Goal: Task Accomplishment & Management: Complete application form

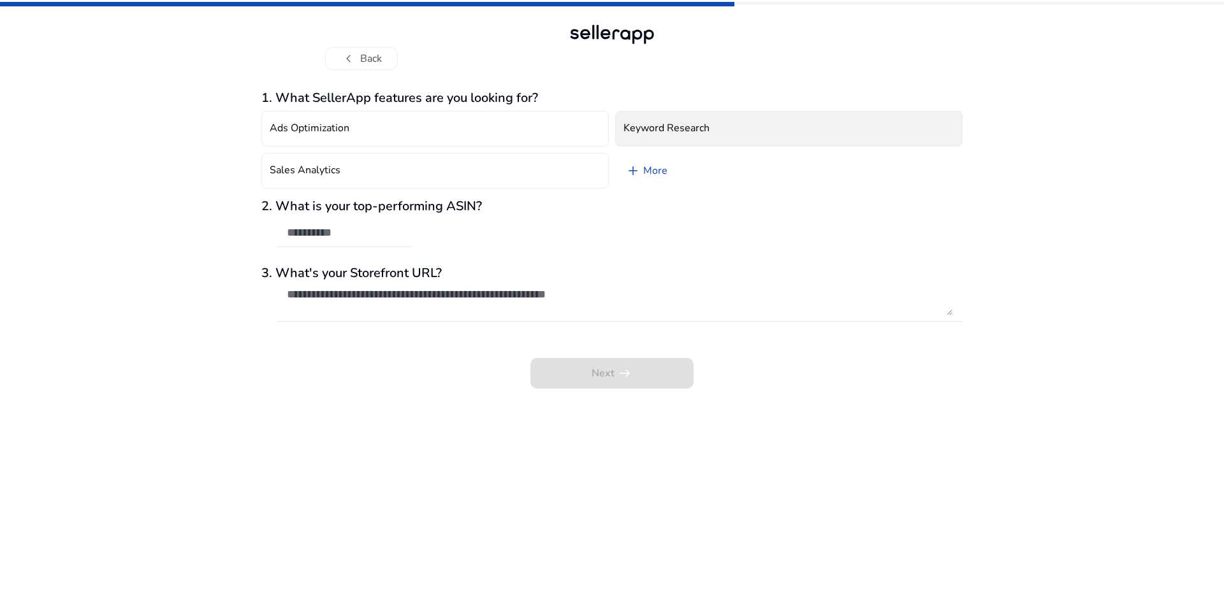
click at [658, 129] on h4 "Keyword Research" at bounding box center [666, 128] width 86 height 12
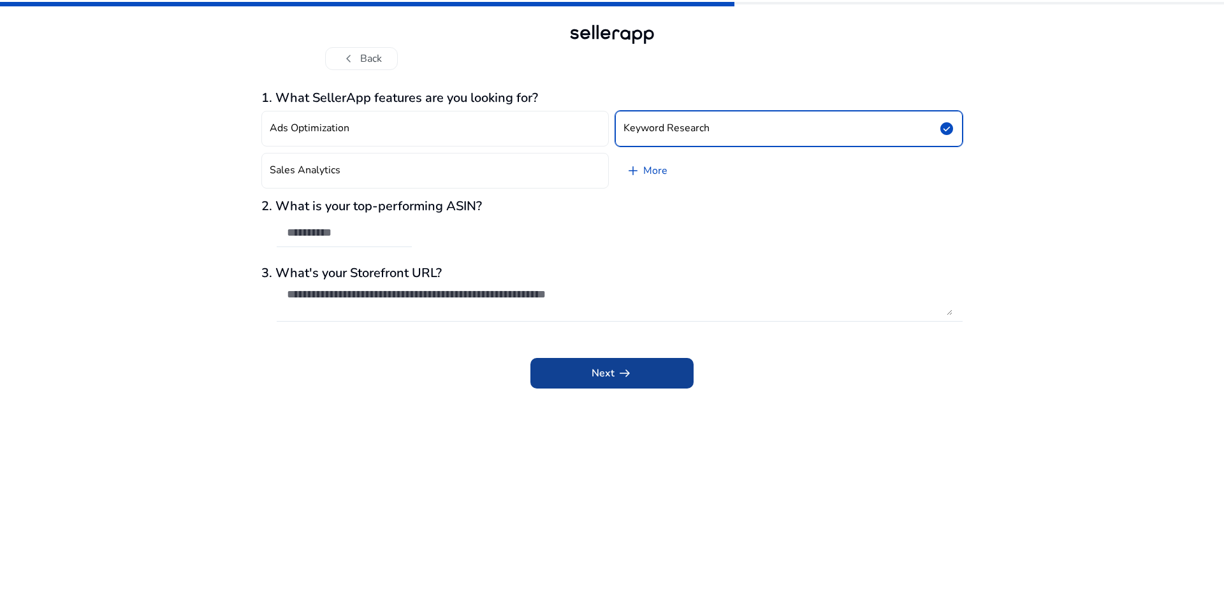
click at [616, 378] on app-icon "arrow_right_alt" at bounding box center [623, 373] width 18 height 15
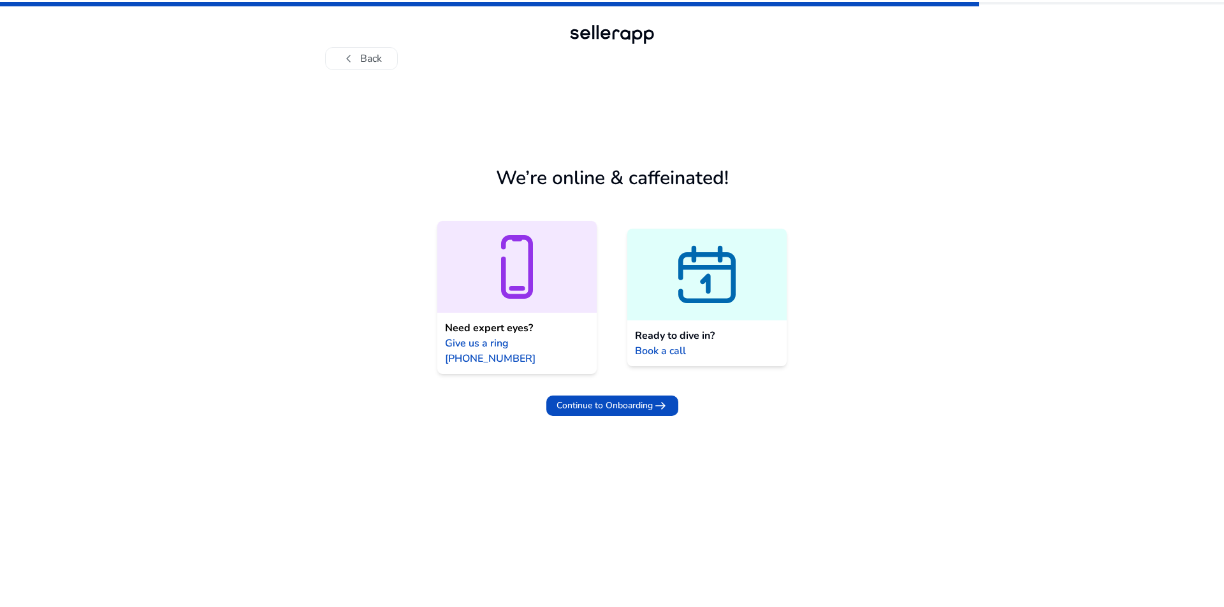
click at [616, 391] on span at bounding box center [612, 406] width 132 height 31
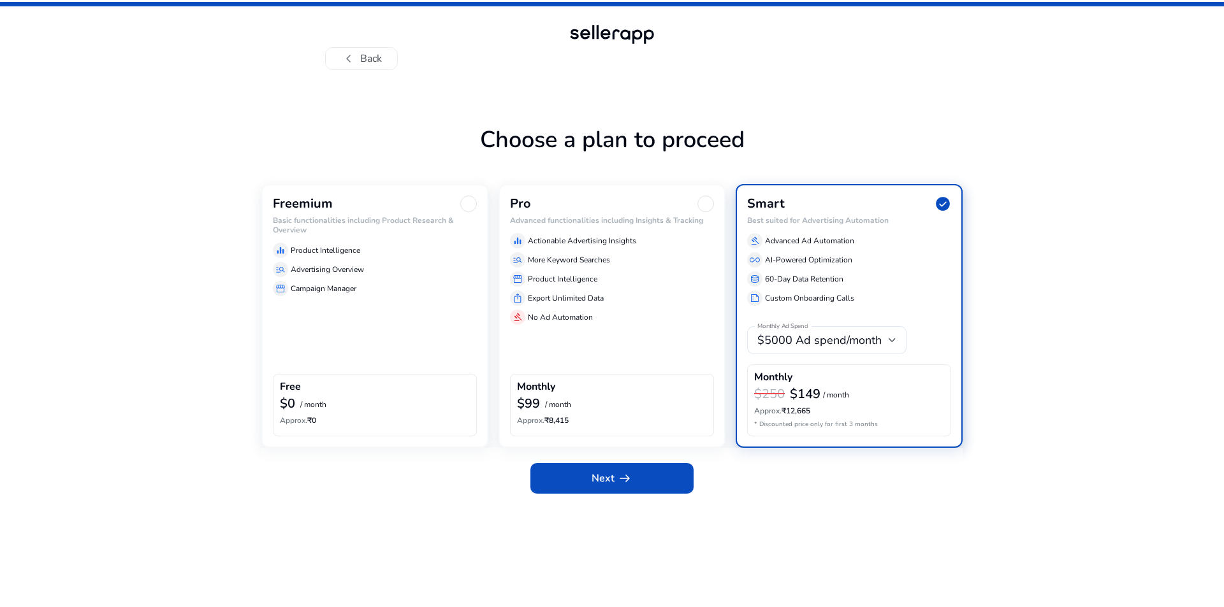
click at [329, 387] on div "Free" at bounding box center [375, 388] width 190 height 15
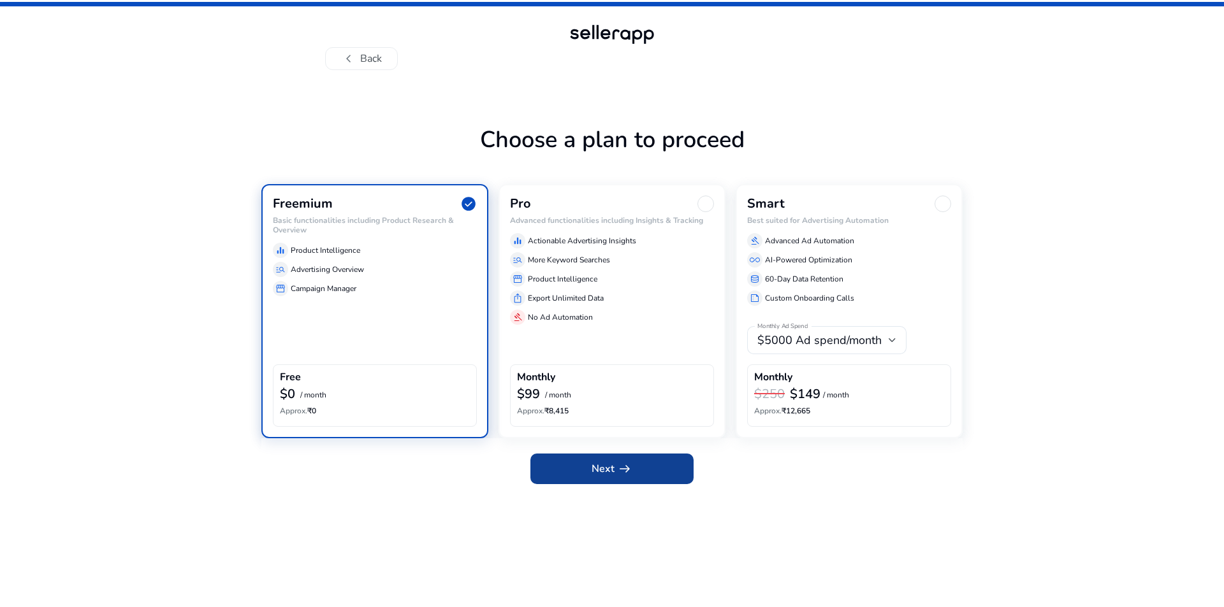
click at [580, 459] on span at bounding box center [611, 469] width 163 height 31
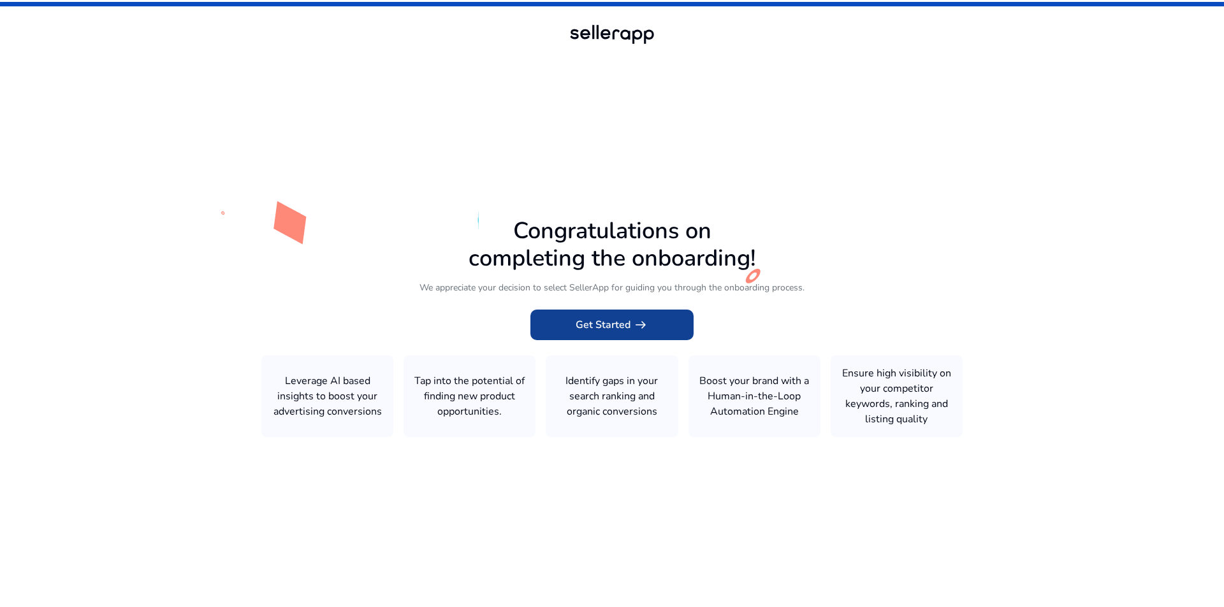
click at [578, 336] on span at bounding box center [611, 325] width 163 height 31
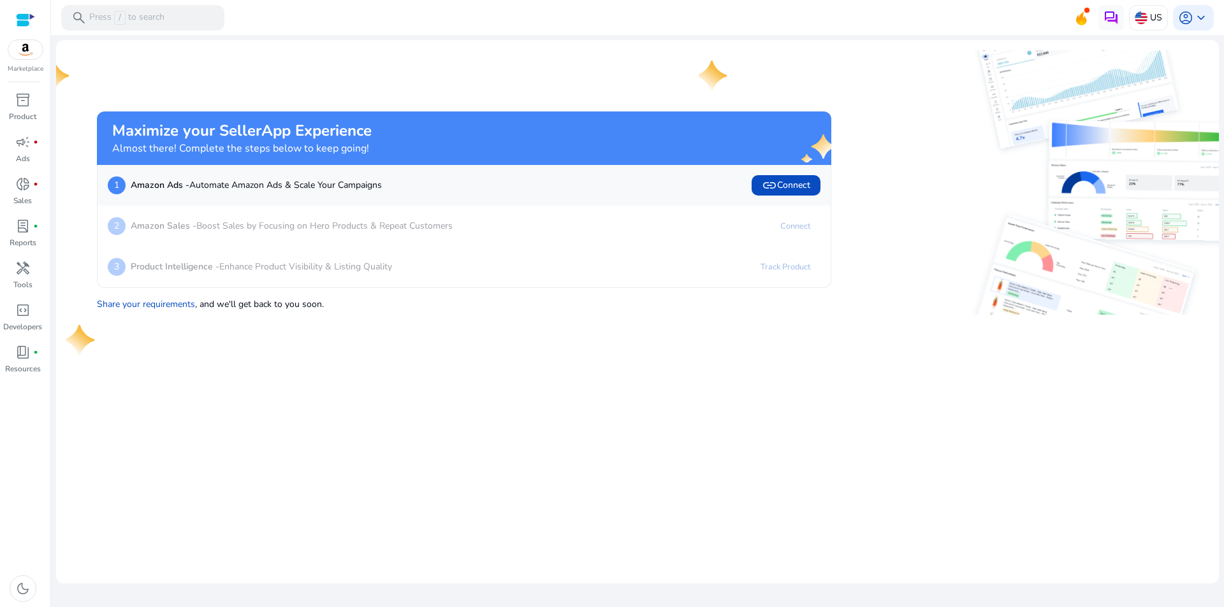
click at [168, 230] on b "Amazon Sales -" at bounding box center [164, 226] width 66 height 12
click at [15, 101] on span "inventory_2" at bounding box center [22, 99] width 15 height 15
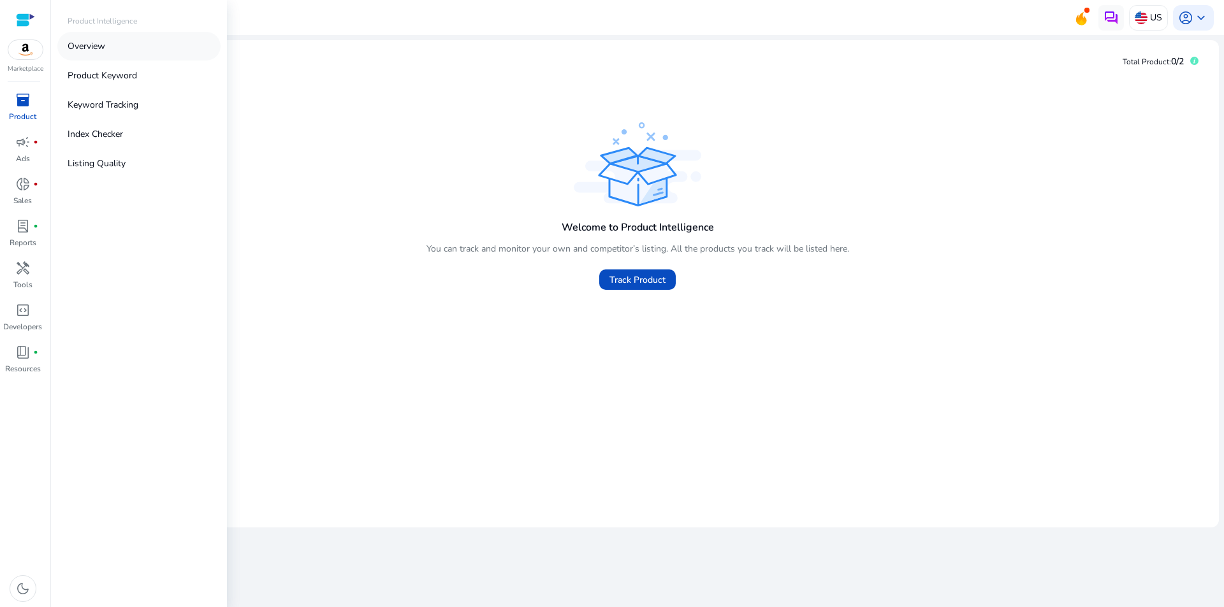
click at [102, 46] on p "Overview" at bounding box center [87, 46] width 38 height 13
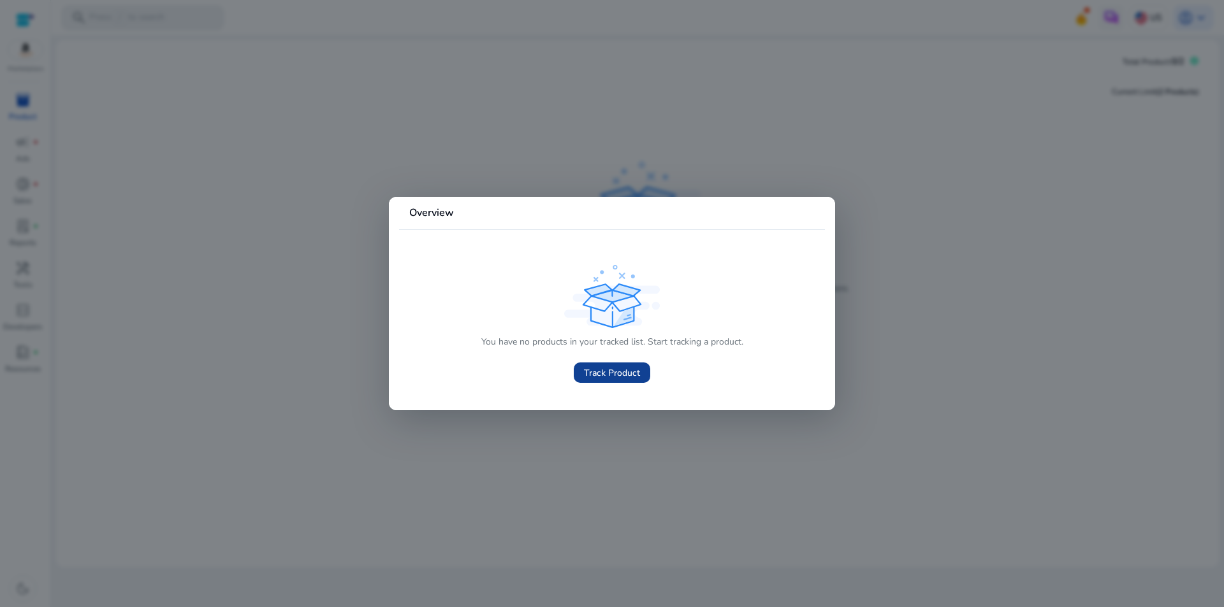
click at [586, 375] on span "Track Product" at bounding box center [612, 372] width 56 height 13
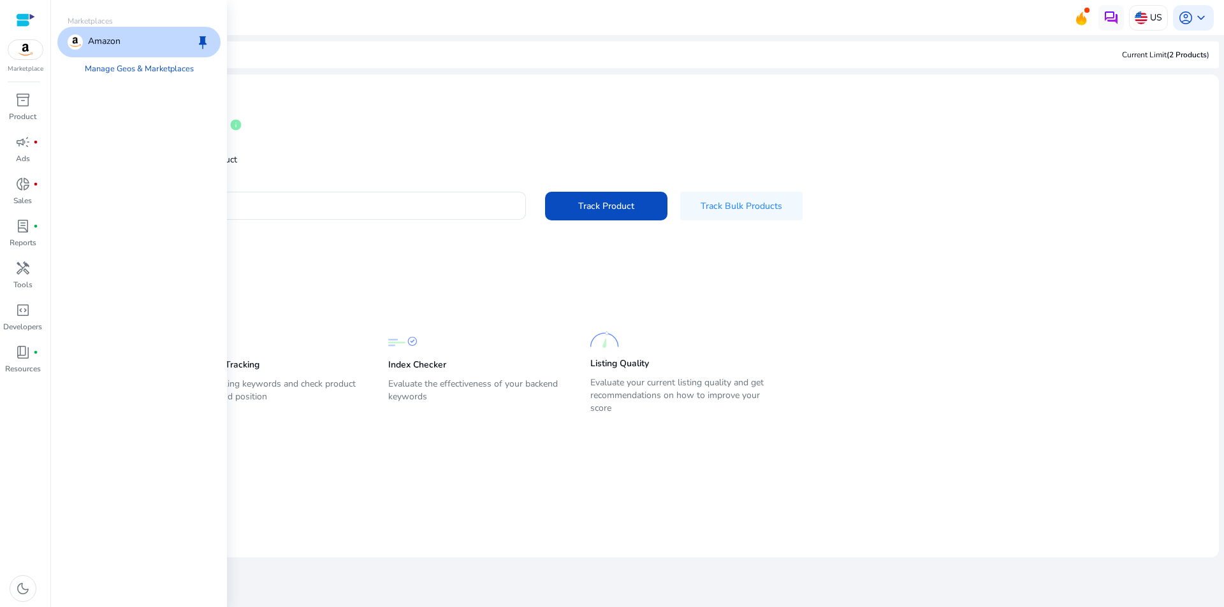
click at [33, 55] on img at bounding box center [25, 49] width 34 height 19
click at [121, 76] on link "Manage Geos & Marketplaces" at bounding box center [139, 68] width 129 height 23
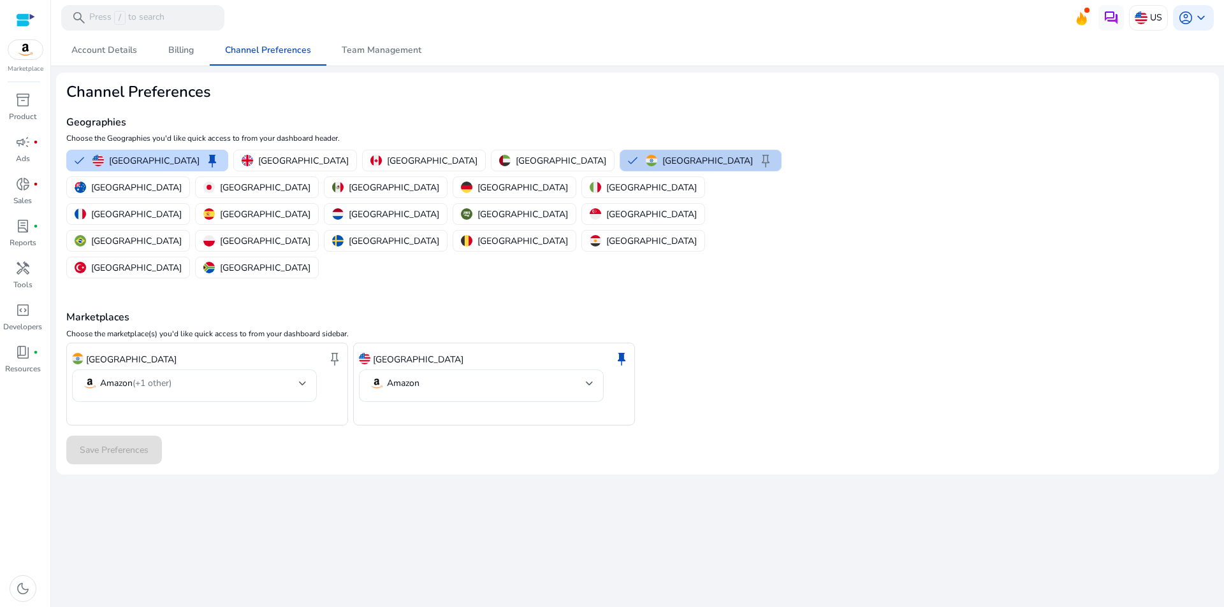
click at [646, 167] on div "India keep" at bounding box center [709, 160] width 127 height 15
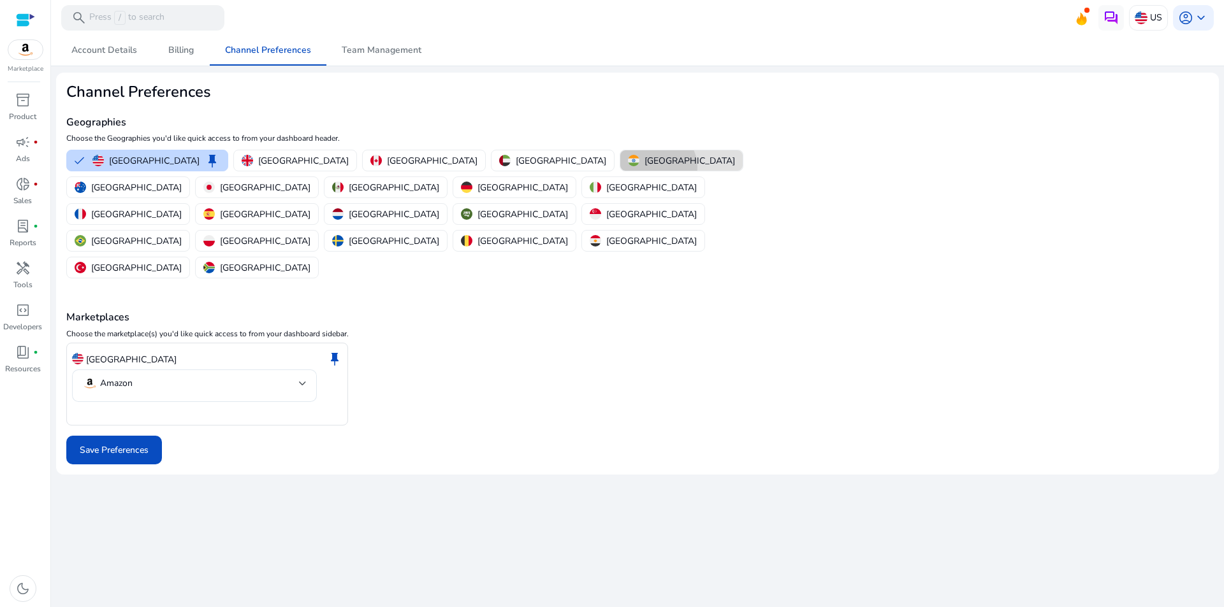
click at [644, 167] on p "[GEOGRAPHIC_DATA]" at bounding box center [689, 160] width 90 height 13
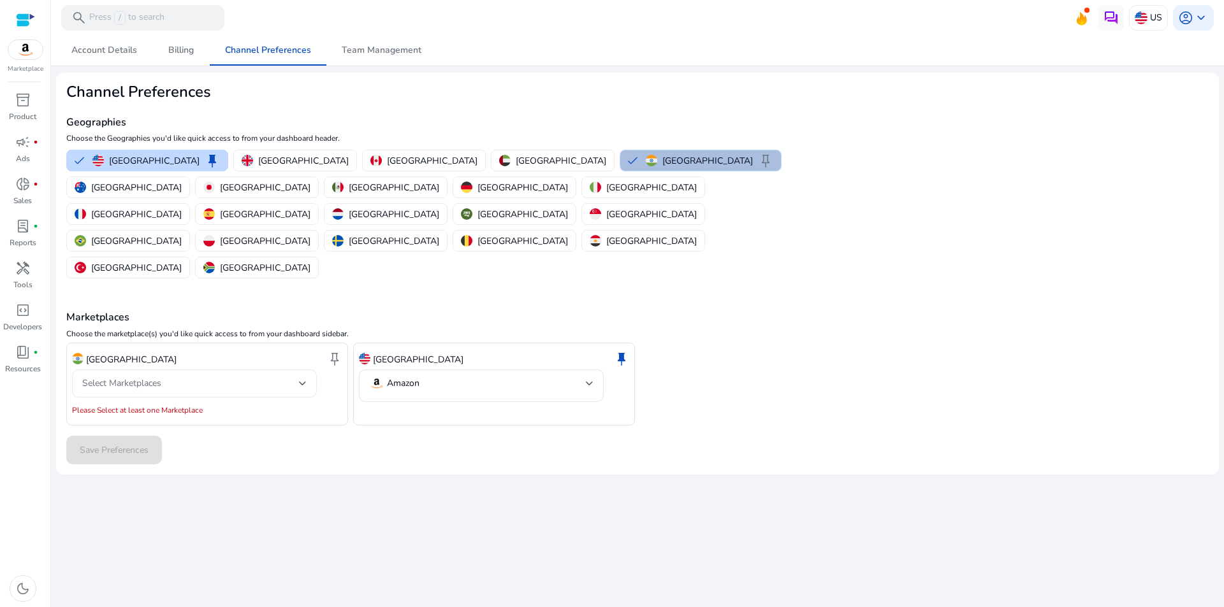
click at [103, 370] on div "Select Marketplaces" at bounding box center [194, 384] width 224 height 28
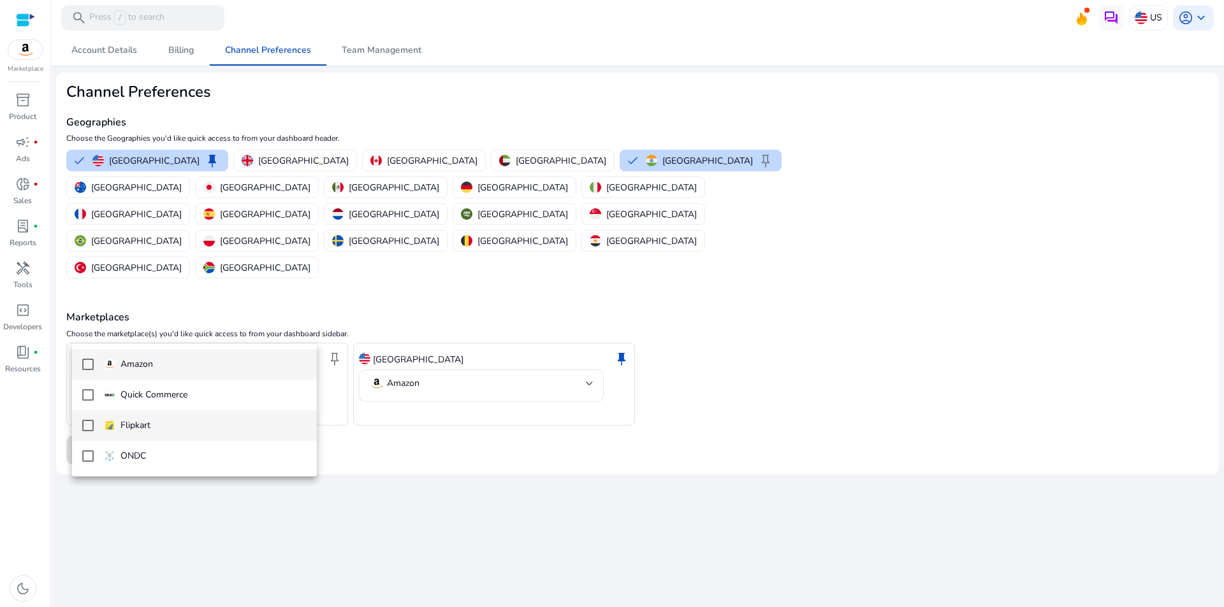
click at [114, 421] on div "Flipkart" at bounding box center [127, 426] width 47 height 14
click at [527, 500] on div at bounding box center [612, 303] width 1224 height 607
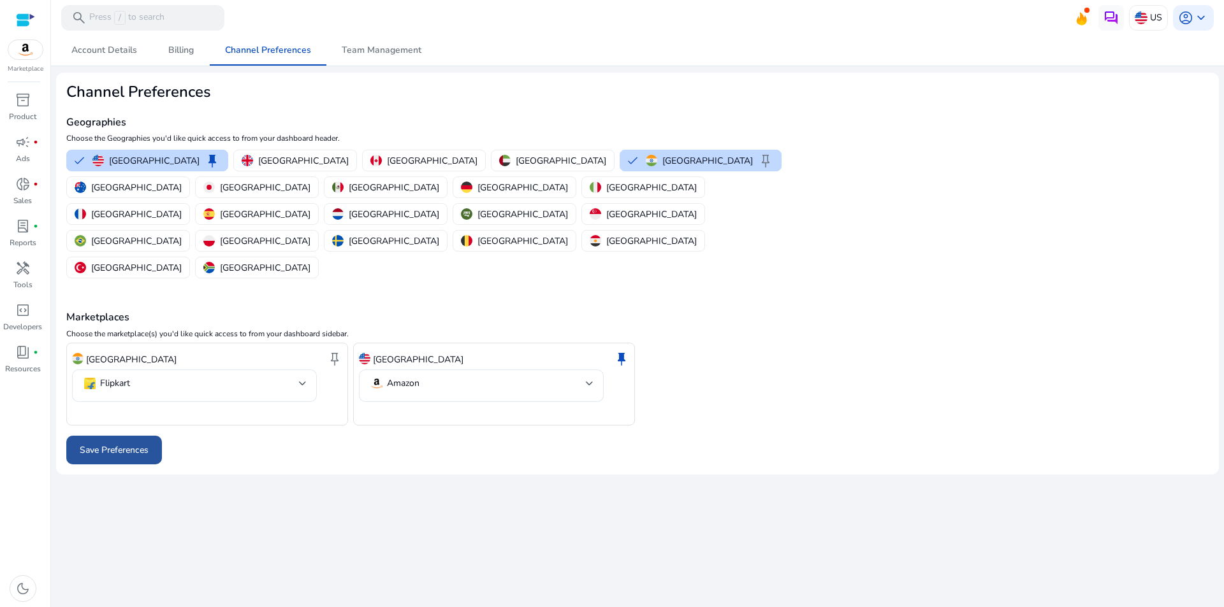
click at [103, 444] on span "Save Preferences" at bounding box center [114, 450] width 69 height 13
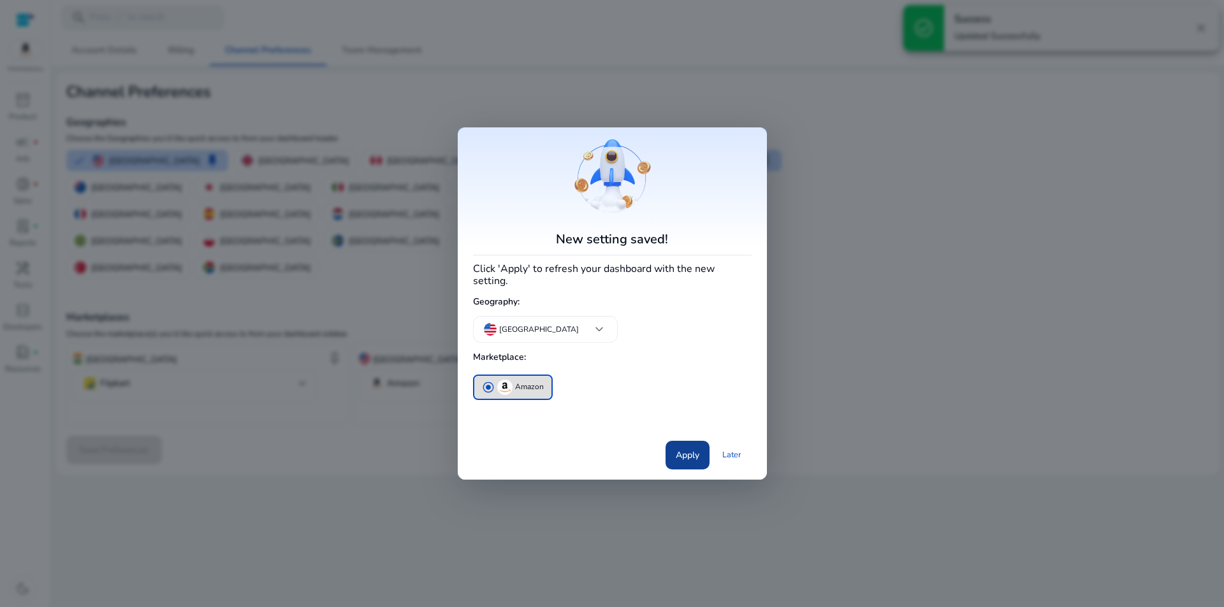
click at [697, 449] on span "Apply" at bounding box center [687, 455] width 24 height 13
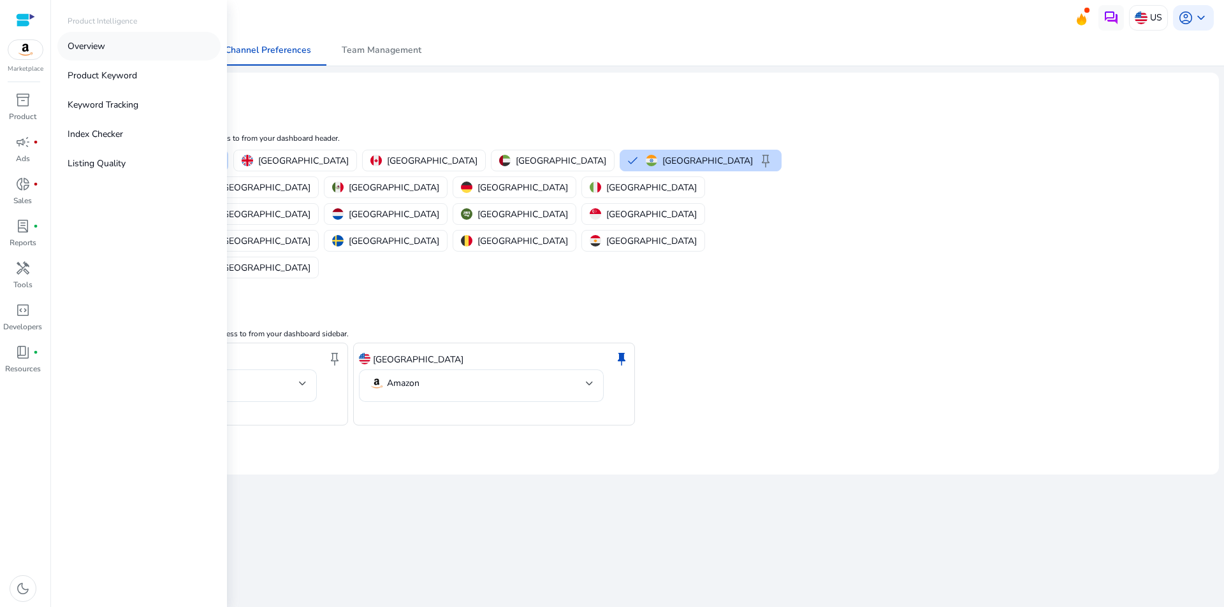
click at [86, 44] on p "Overview" at bounding box center [87, 46] width 38 height 13
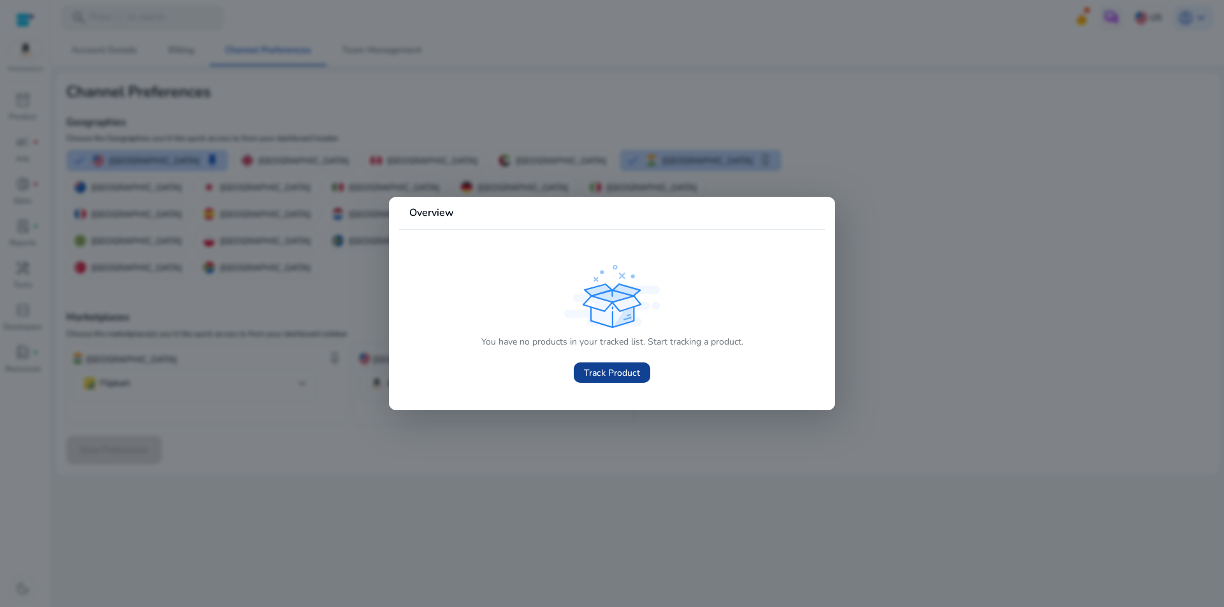
click at [616, 377] on span "Track Product" at bounding box center [612, 372] width 56 height 13
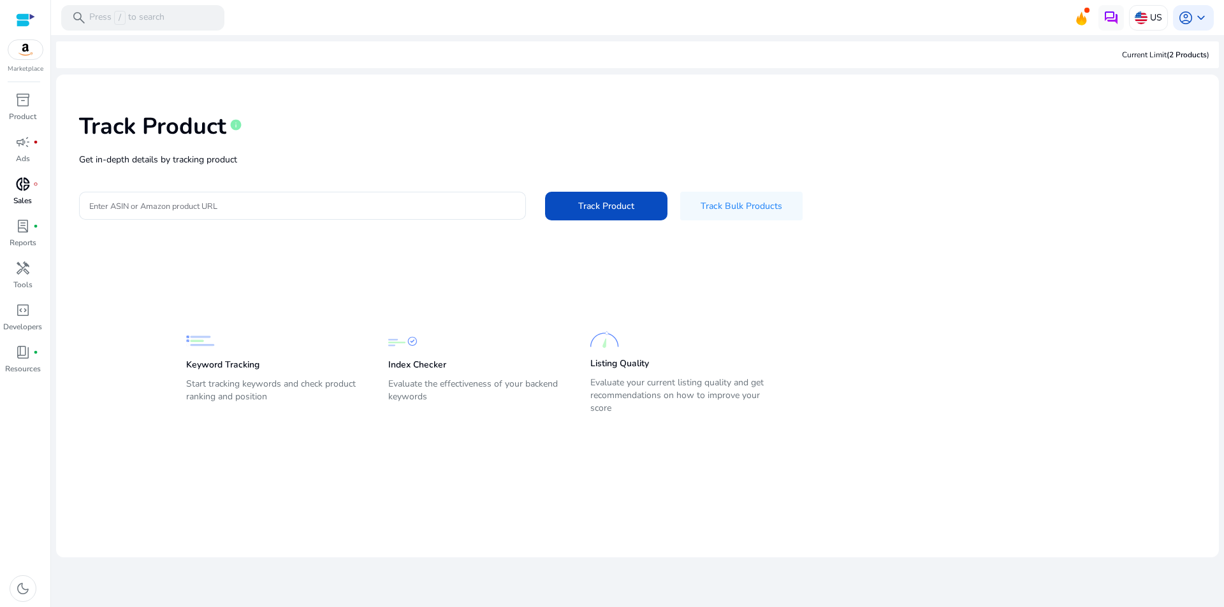
click at [20, 192] on span "donut_small" at bounding box center [22, 184] width 15 height 15
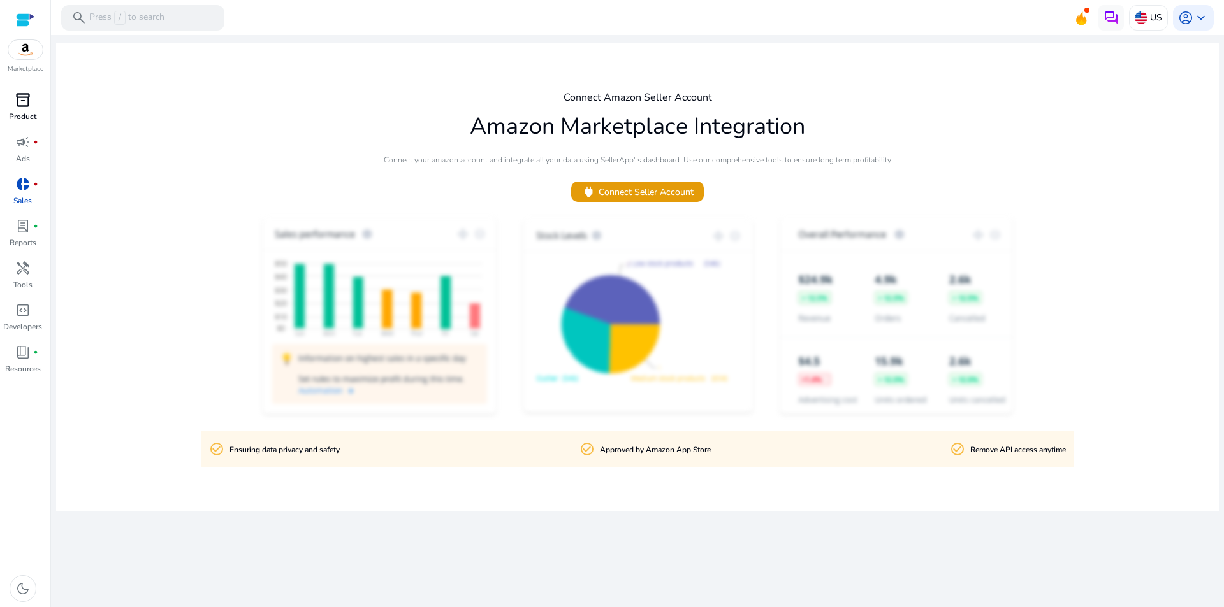
click at [21, 93] on span "inventory_2" at bounding box center [22, 99] width 15 height 15
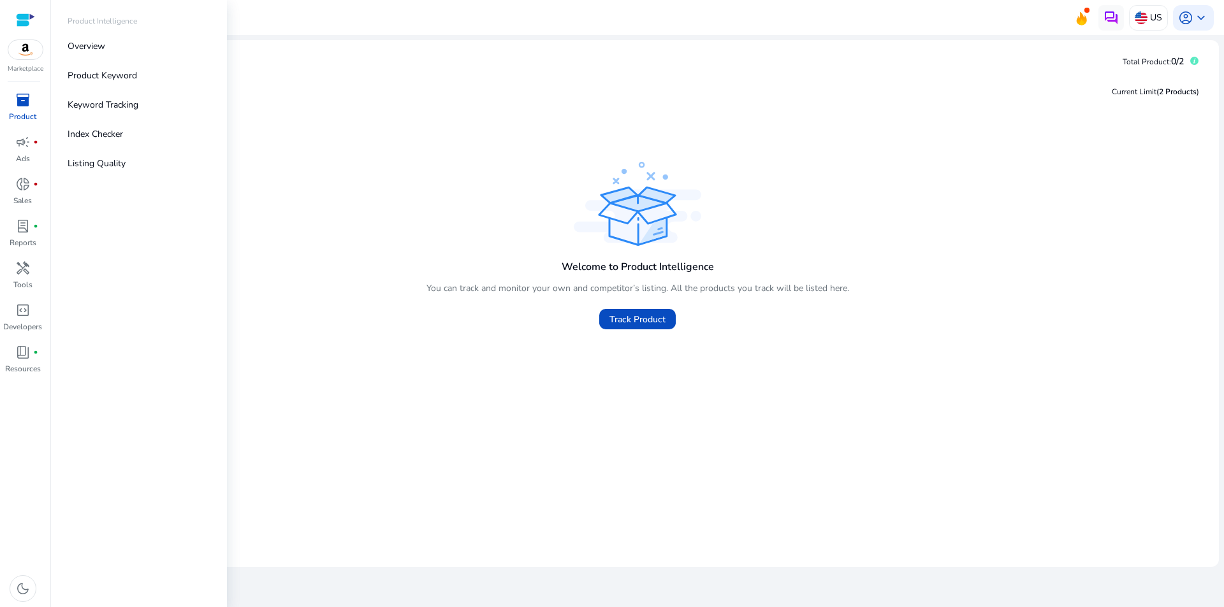
click at [43, 65] on div "Marketplace" at bounding box center [25, 37] width 50 height 74
click at [34, 61] on div "Marketplace" at bounding box center [25, 37] width 50 height 74
click at [19, 313] on span "code_blocks" at bounding box center [22, 310] width 15 height 15
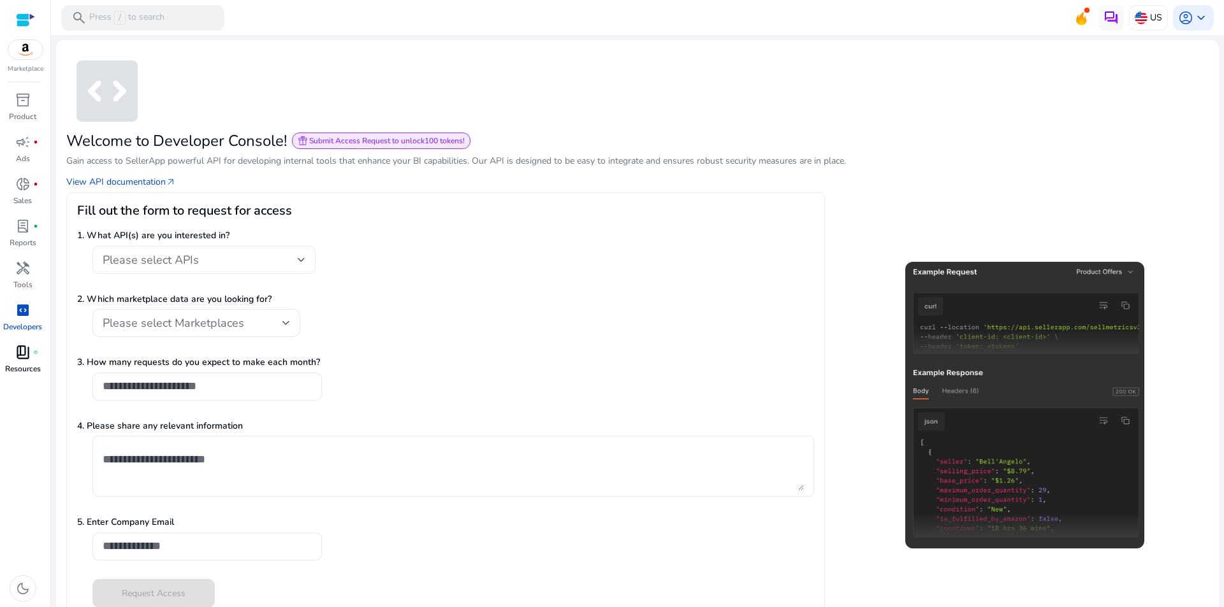
click at [19, 368] on p "Resources" at bounding box center [23, 368] width 36 height 11
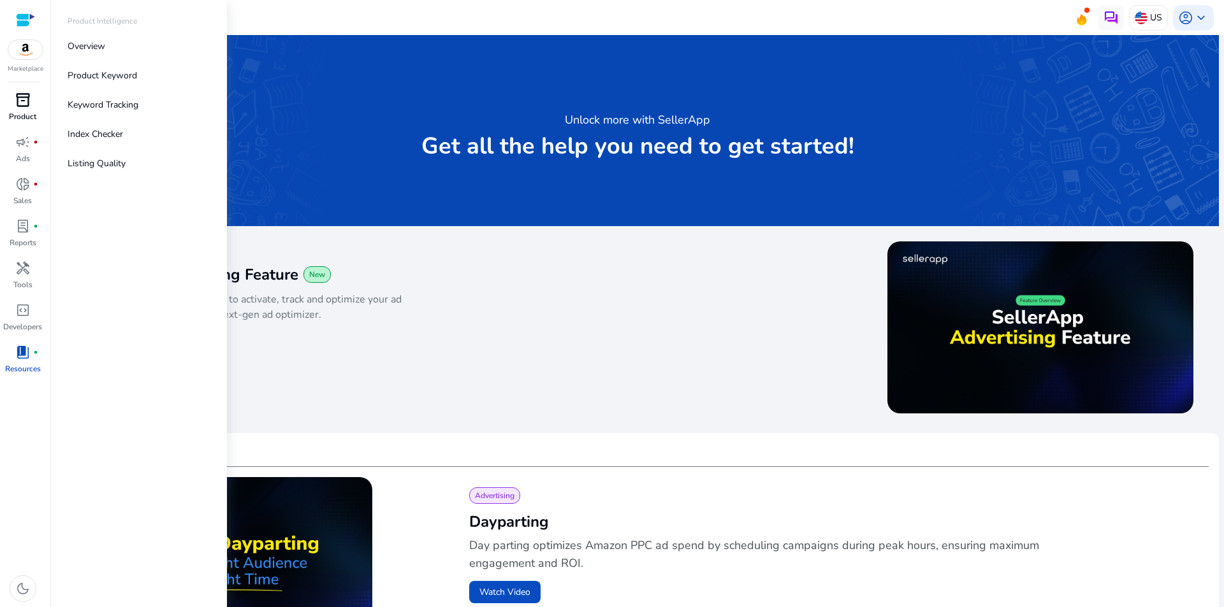
click at [8, 116] on link "inventory_2 Product" at bounding box center [22, 111] width 45 height 42
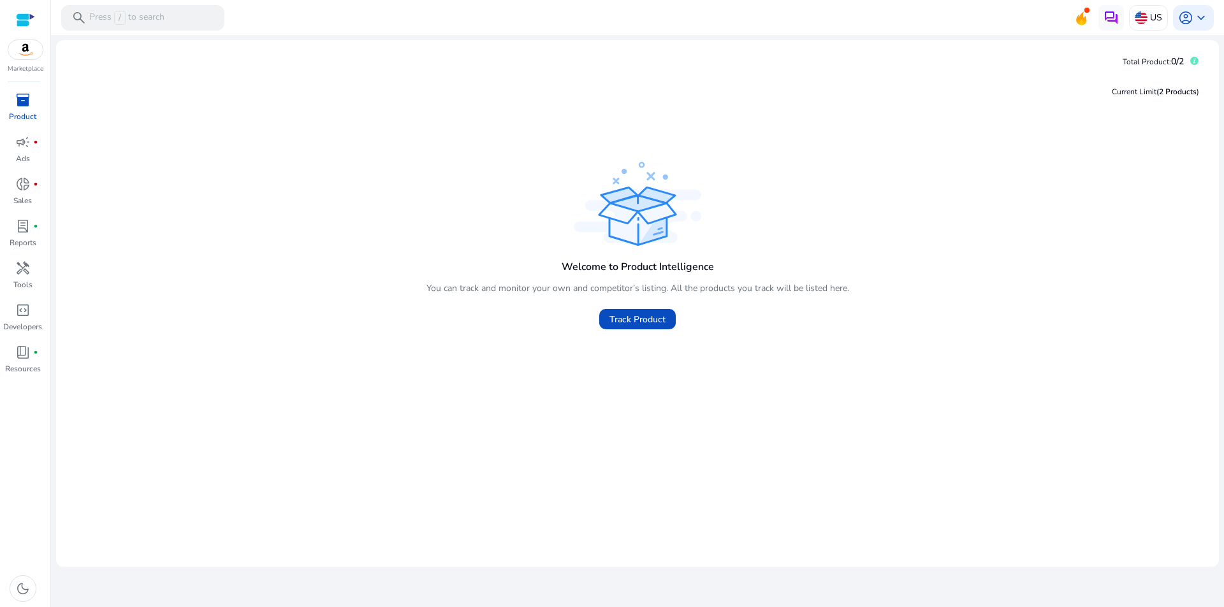
click at [31, 112] on p "Product" at bounding box center [22, 116] width 27 height 11
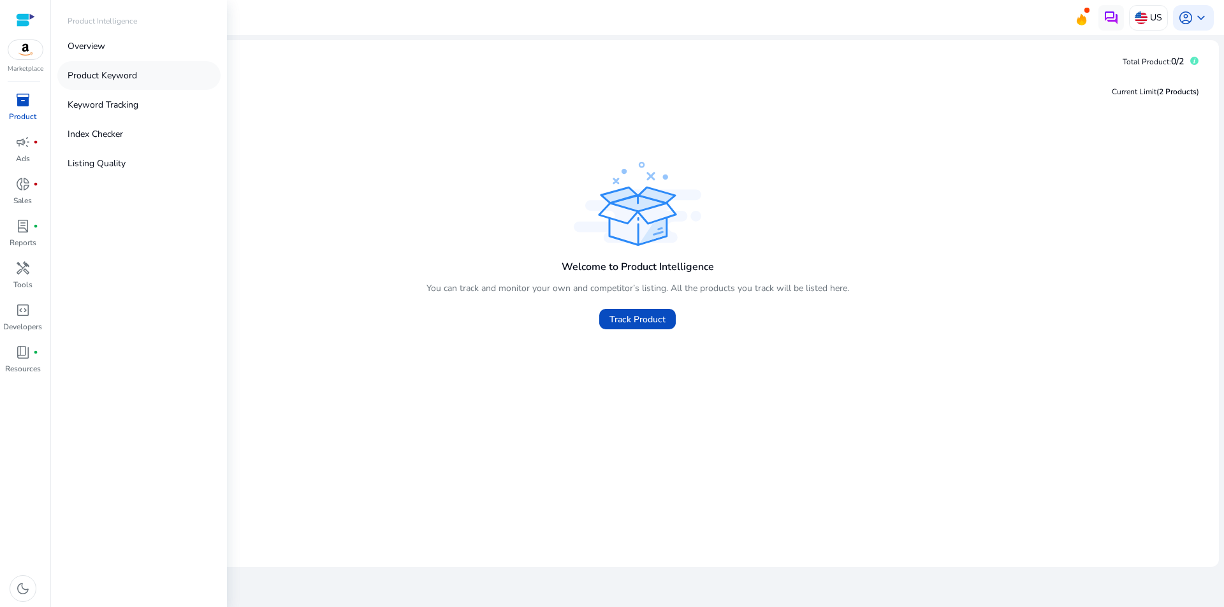
click at [90, 83] on link "Product Keyword" at bounding box center [138, 75] width 163 height 29
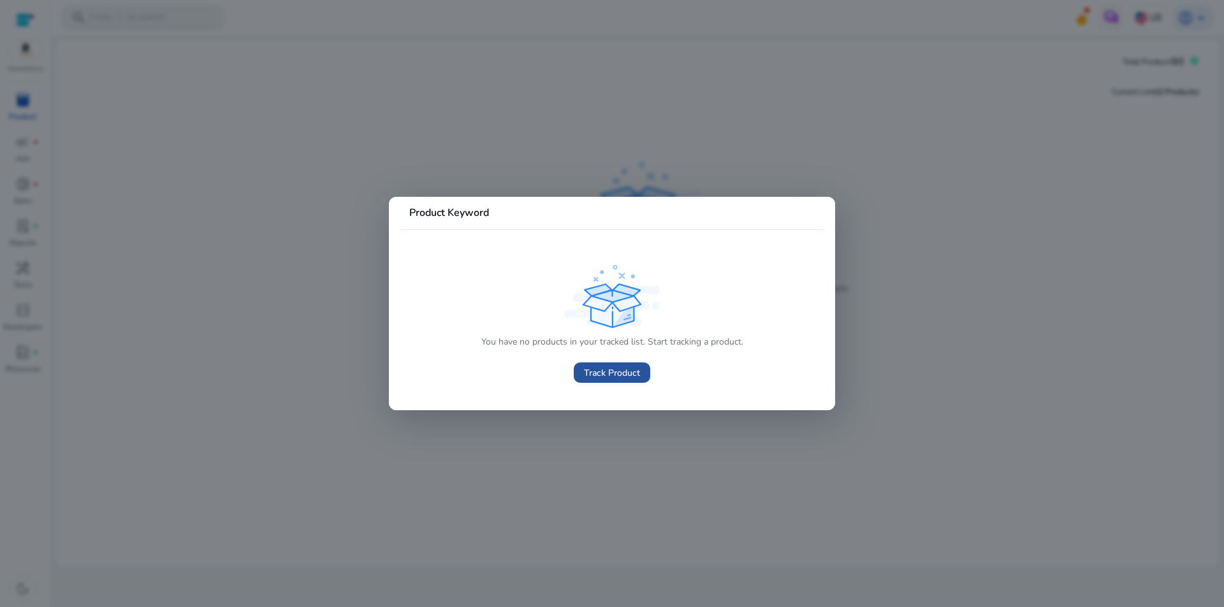
click at [627, 370] on span "Track Product" at bounding box center [612, 372] width 56 height 13
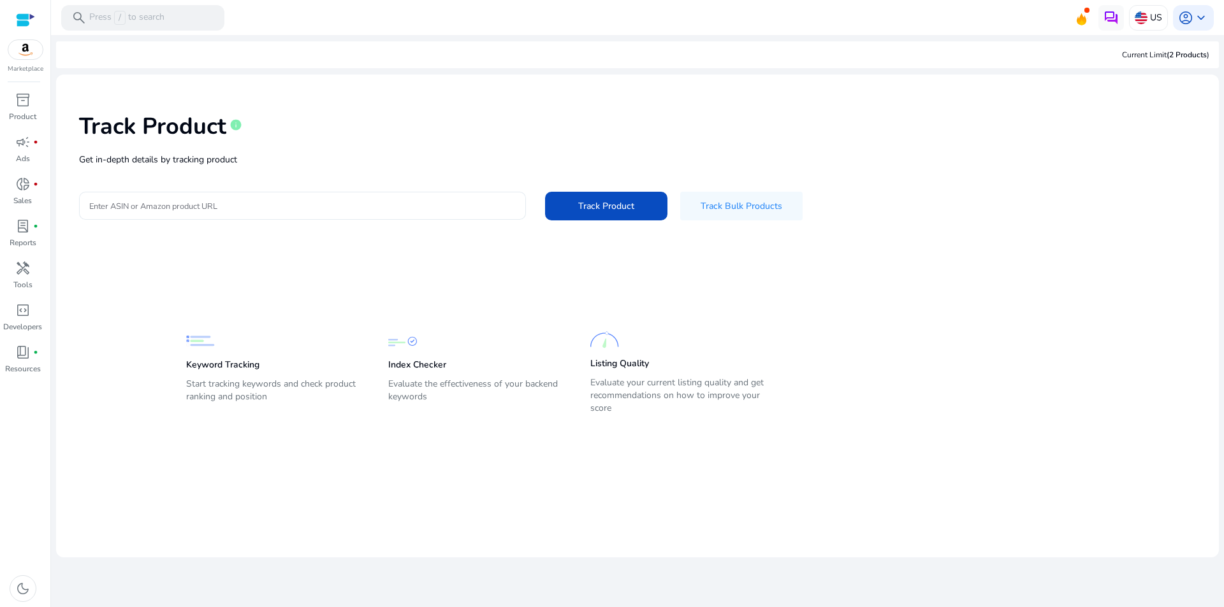
click at [297, 173] on div "Track Product info Get in-depth details by tracking product Enter ASIN or Amazo…" at bounding box center [637, 165] width 1142 height 161
click at [252, 200] on input "Enter ASIN or Amazon product URL" at bounding box center [302, 206] width 426 height 14
click at [593, 192] on span at bounding box center [606, 206] width 122 height 31
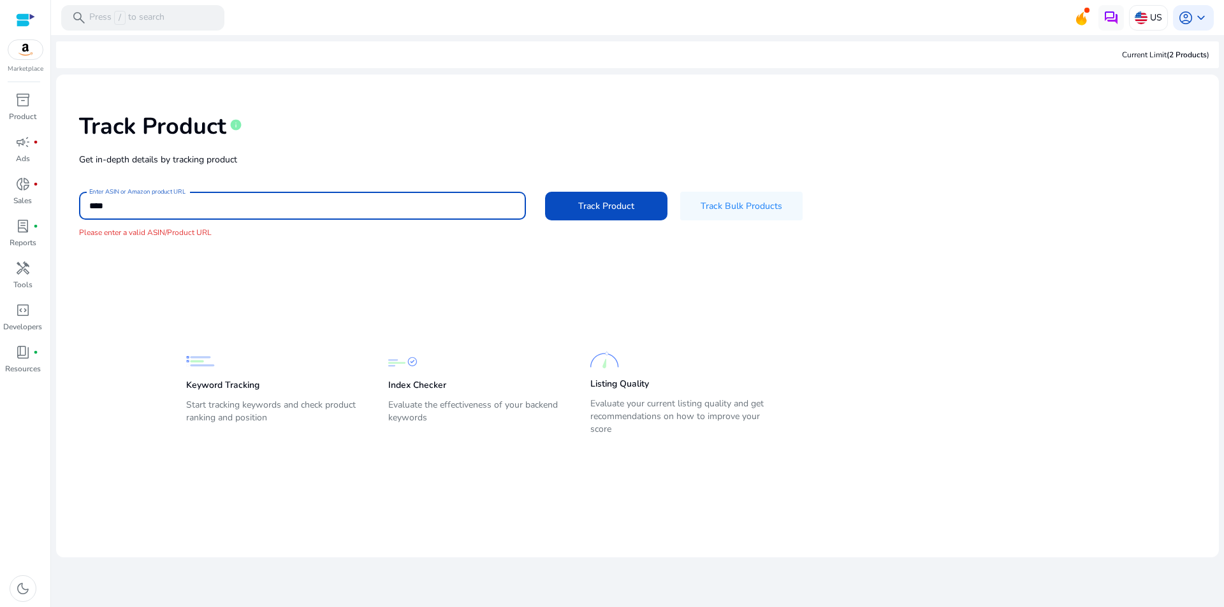
click at [99, 204] on input "****" at bounding box center [302, 206] width 426 height 14
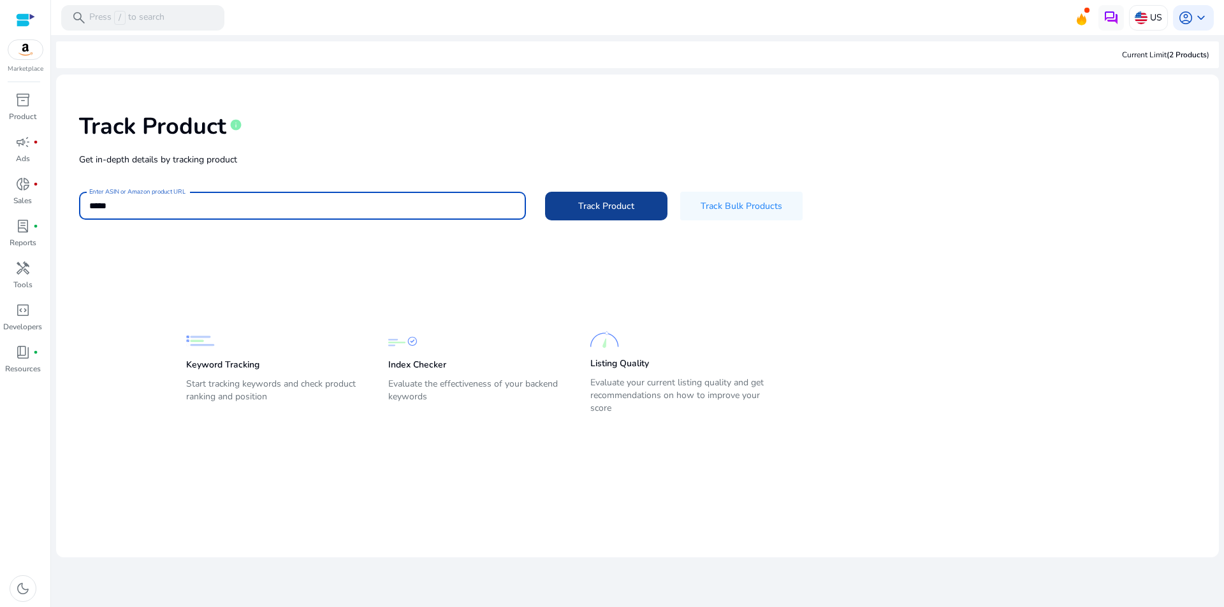
type input "*****"
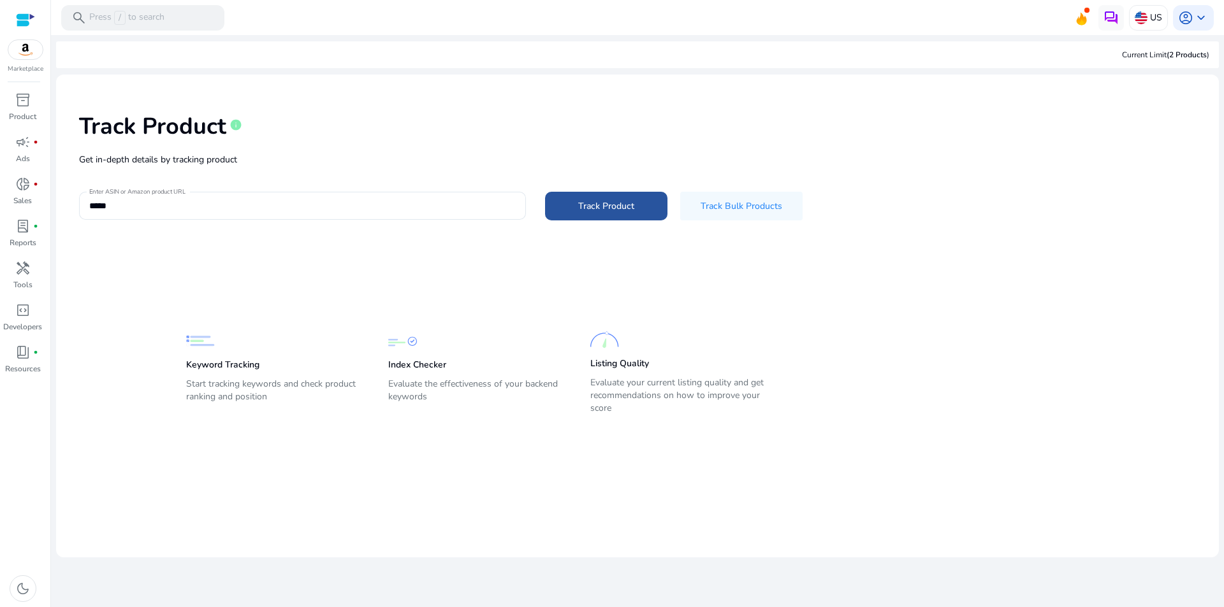
click at [596, 196] on span at bounding box center [606, 206] width 122 height 31
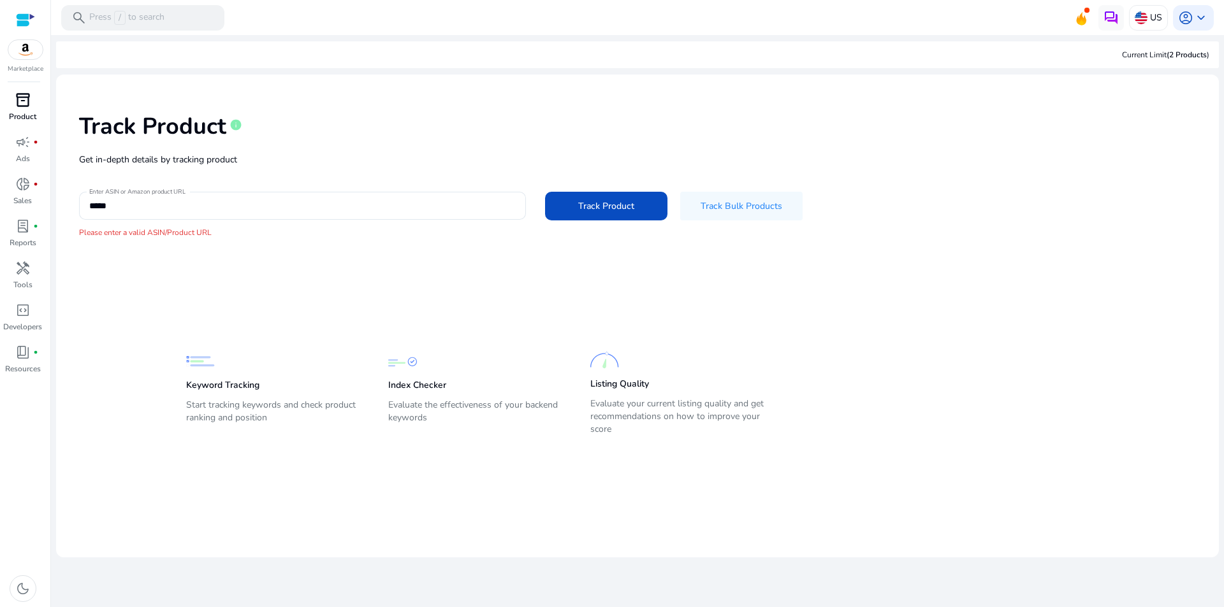
click at [22, 111] on p "Product" at bounding box center [22, 116] width 27 height 11
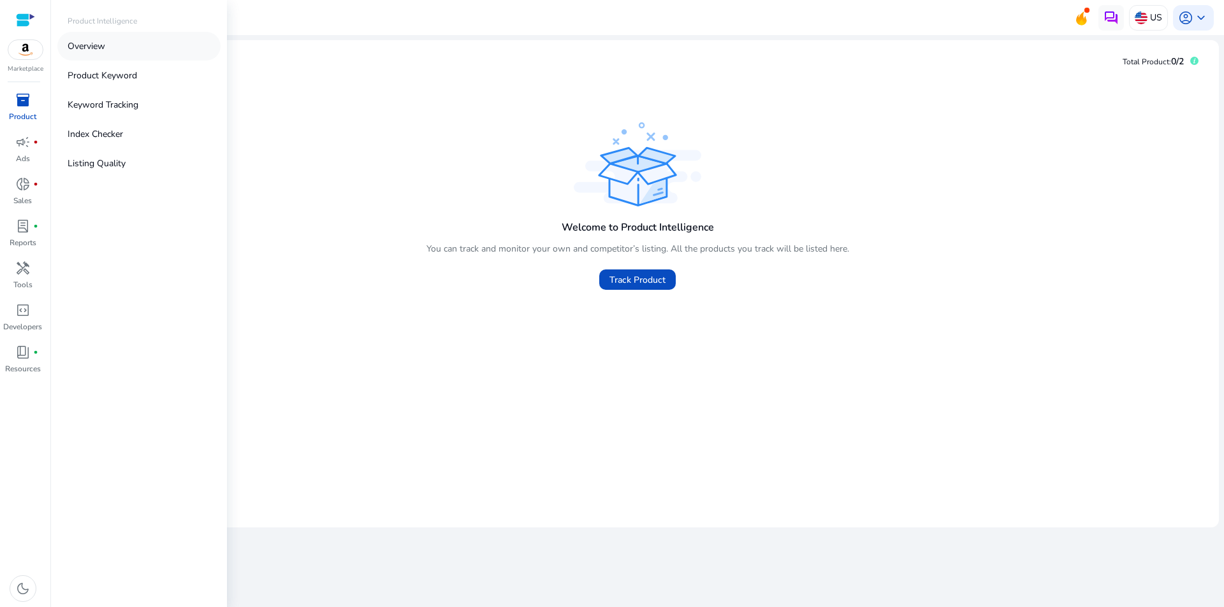
click at [76, 57] on link "Overview" at bounding box center [138, 46] width 163 height 29
